Goal: Transaction & Acquisition: Purchase product/service

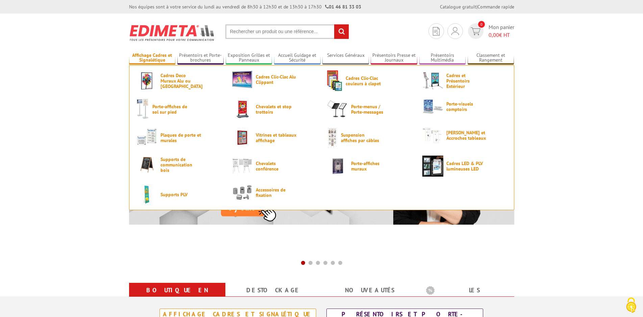
click at [164, 58] on link "Affichage Cadres et Signalétique" at bounding box center [152, 57] width 47 height 11
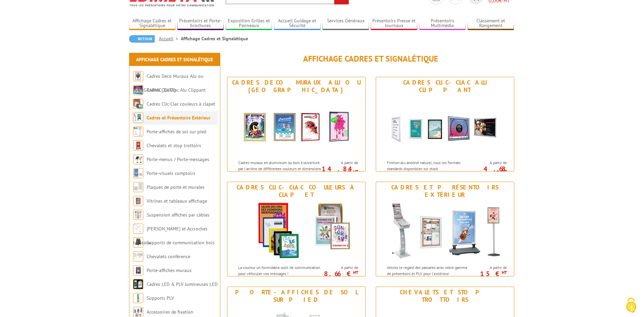
scroll to position [69, 0]
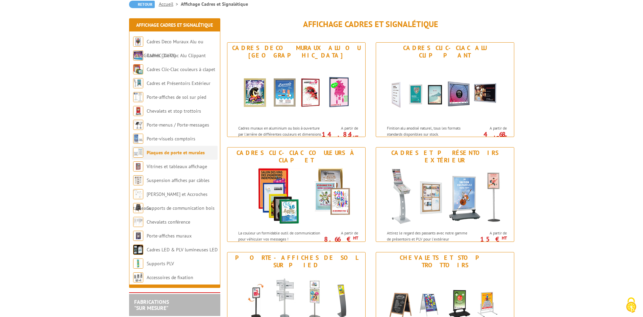
click at [178, 156] on li "Plaques de porte et murales" at bounding box center [175, 153] width 86 height 14
click at [177, 152] on link "Plaques de porte et murales" at bounding box center [176, 152] width 58 height 6
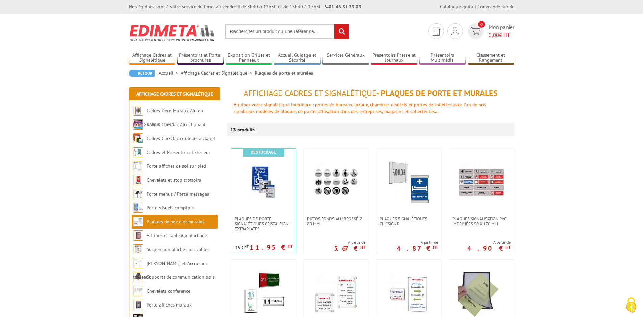
click at [240, 31] on input "text" at bounding box center [287, 31] width 124 height 15
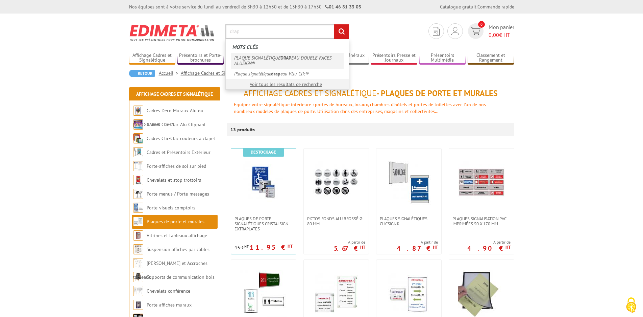
type input "drap"
click at [264, 55] on link "PLAQUE SIGNALÉTIQUE DRAP EAU DOUBLE-FACES ALUSIGN®" at bounding box center [287, 61] width 113 height 16
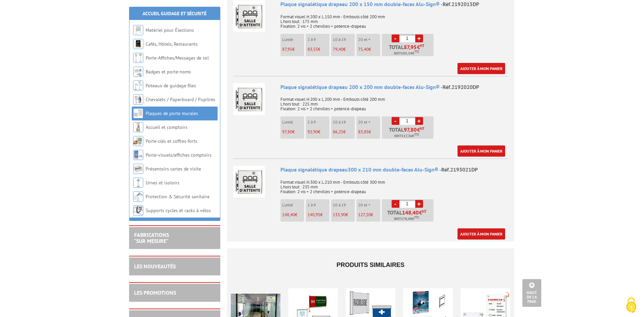
scroll to position [172, 0]
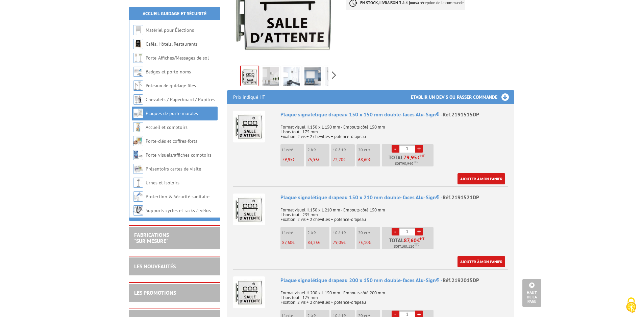
click at [250, 118] on img at bounding box center [249, 127] width 32 height 32
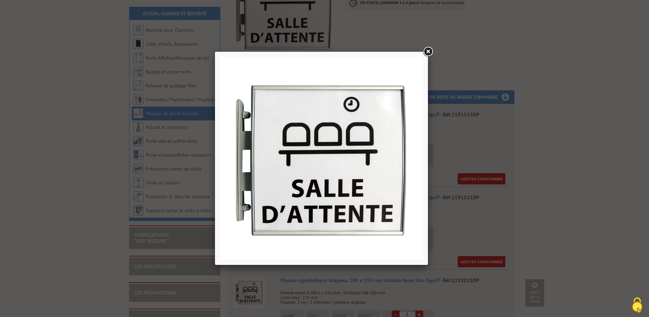
click at [429, 51] on link at bounding box center [428, 52] width 12 height 12
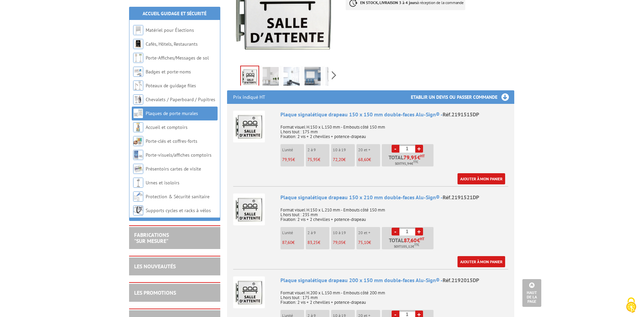
drag, startPoint x: 271, startPoint y: 61, endPoint x: 281, endPoint y: 64, distance: 10.7
click at [270, 67] on img at bounding box center [271, 77] width 16 height 21
